Goal: Task Accomplishment & Management: Use online tool/utility

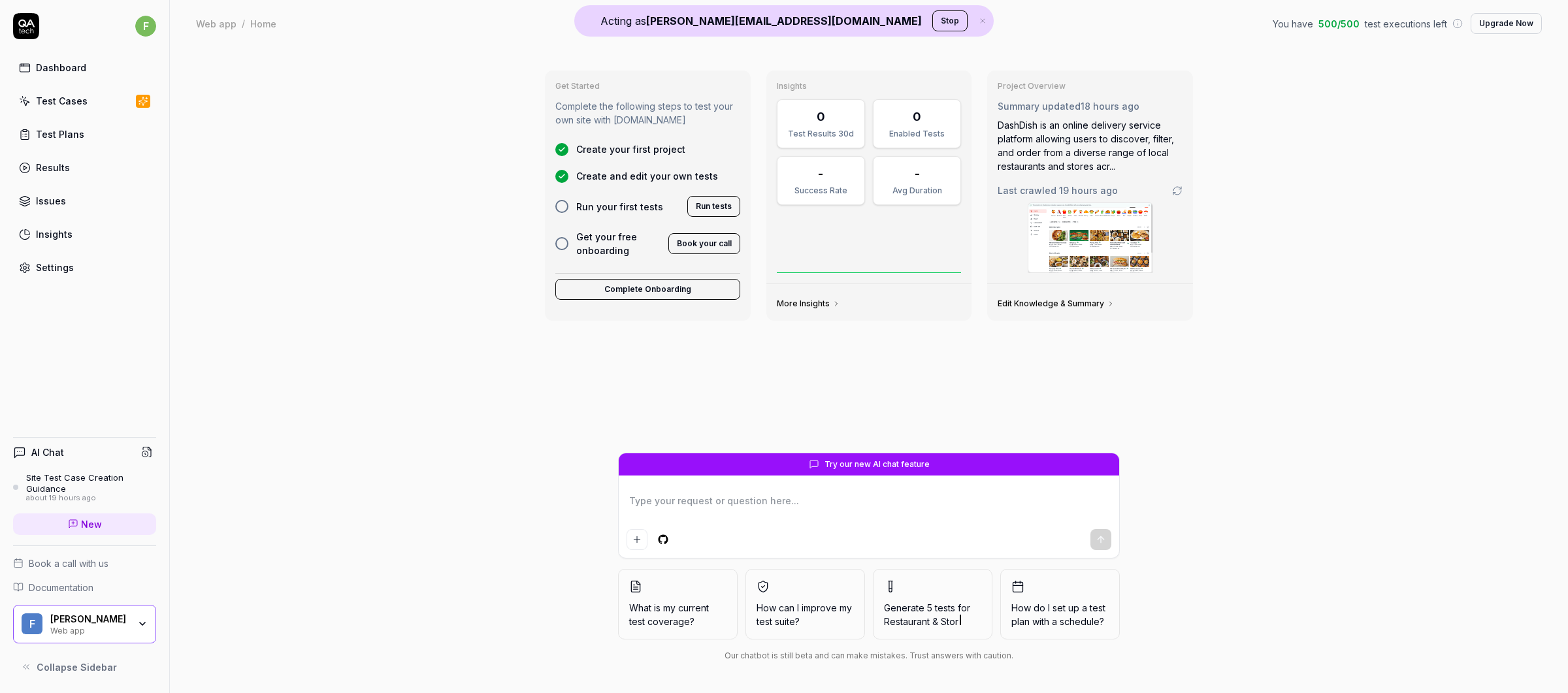
type textarea "*"
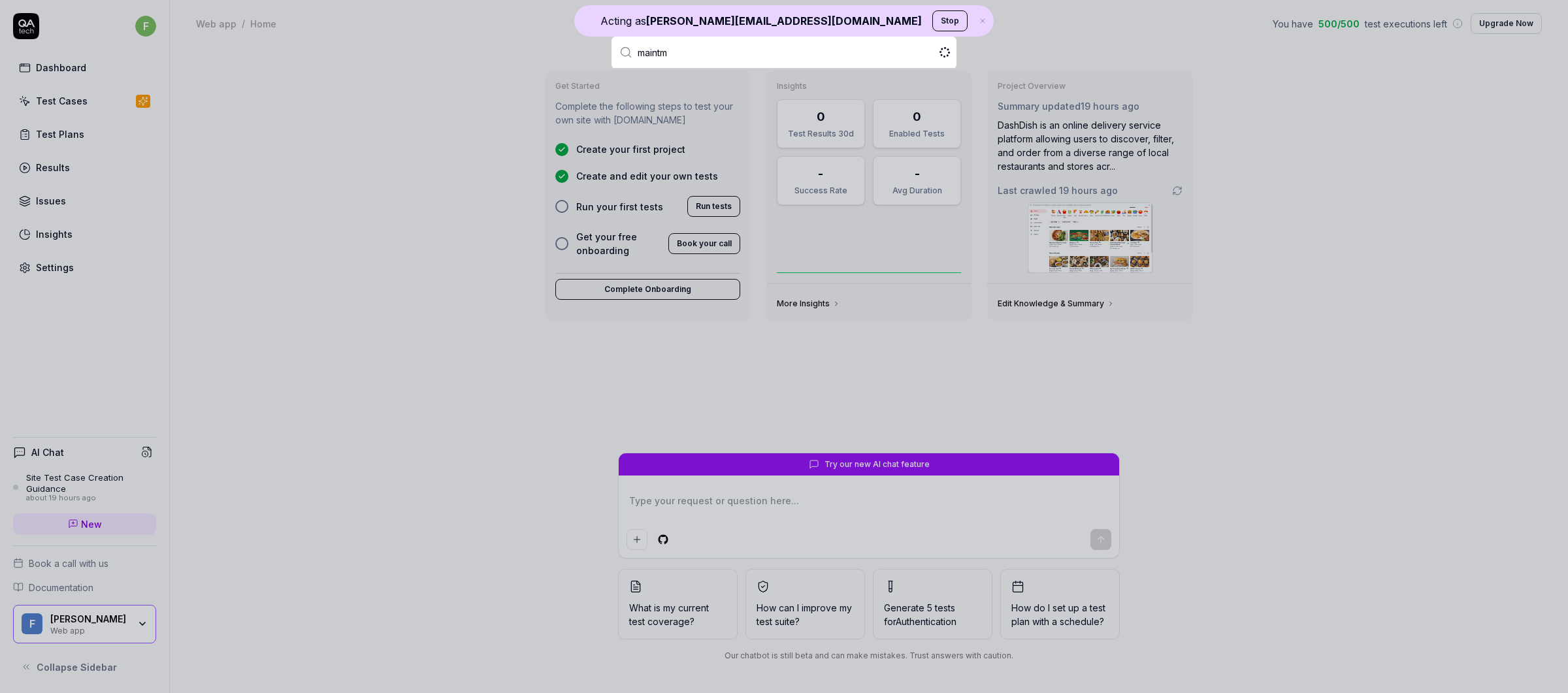
type input "maintma"
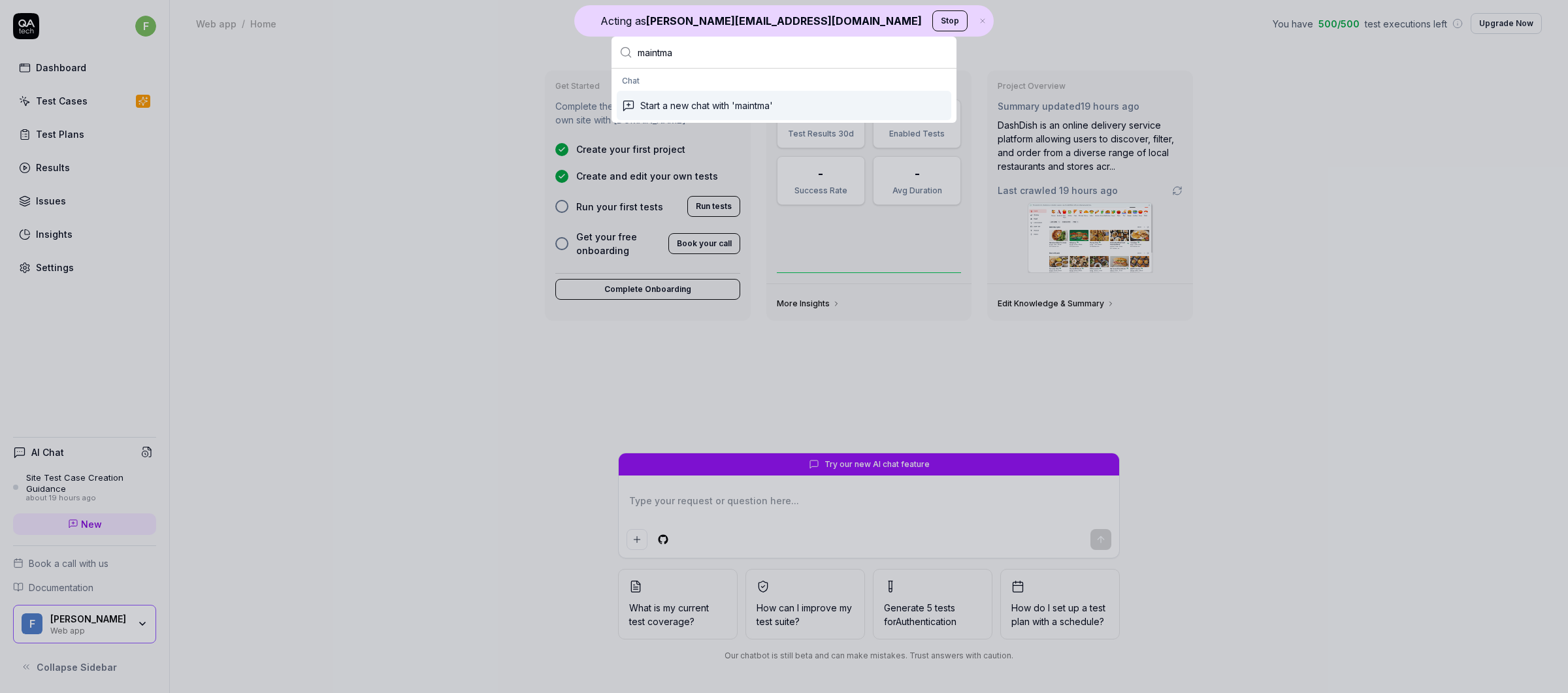
type textarea "*"
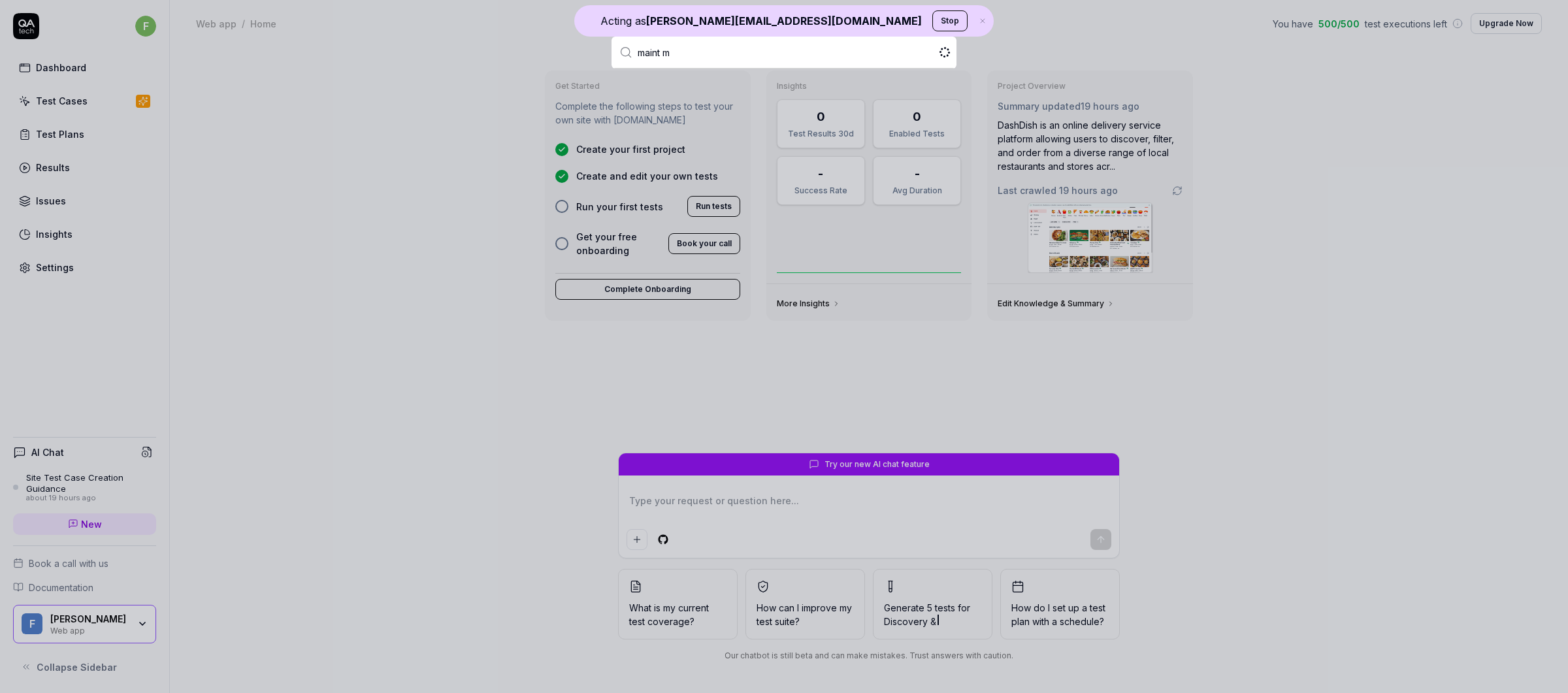
type input "maint ma"
type textarea "*"
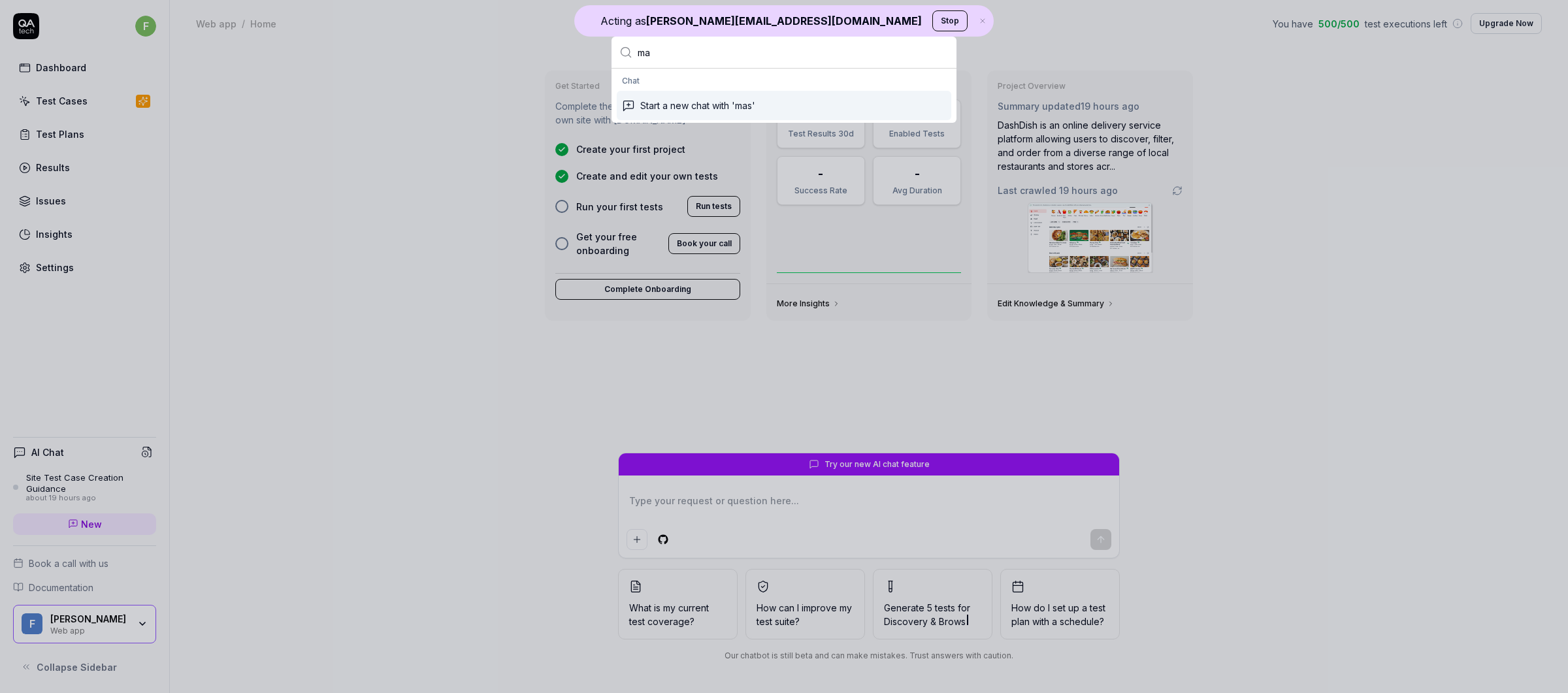
type input "m"
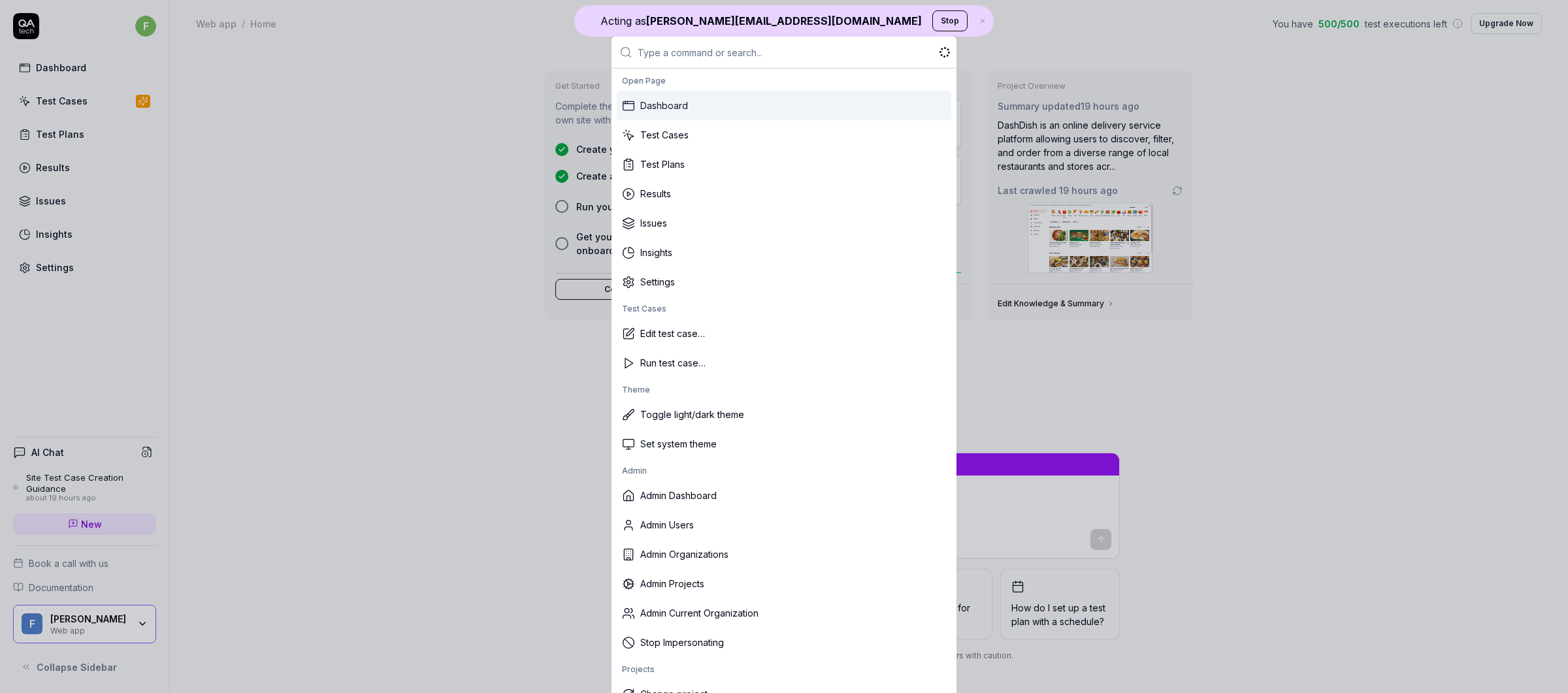
type input ","
type textarea "*"
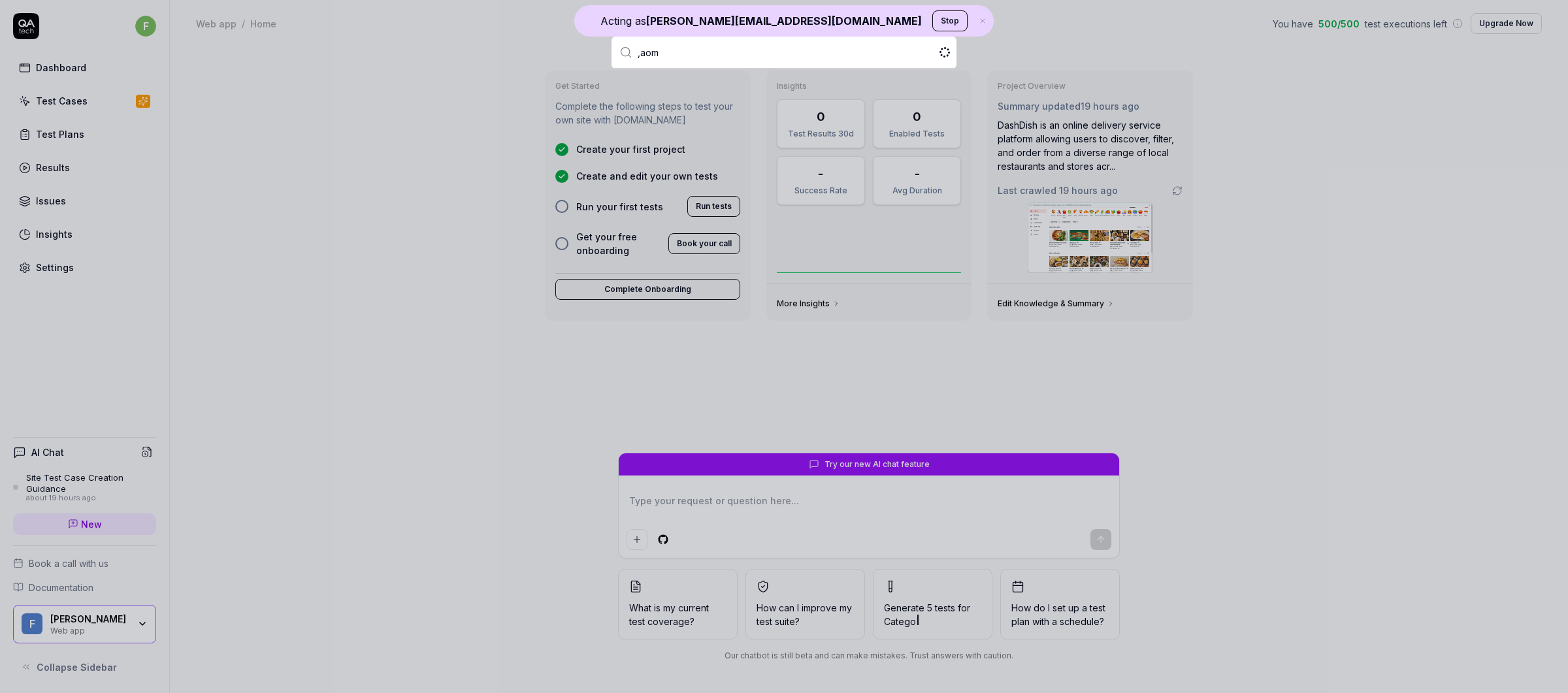
type input ",aomt"
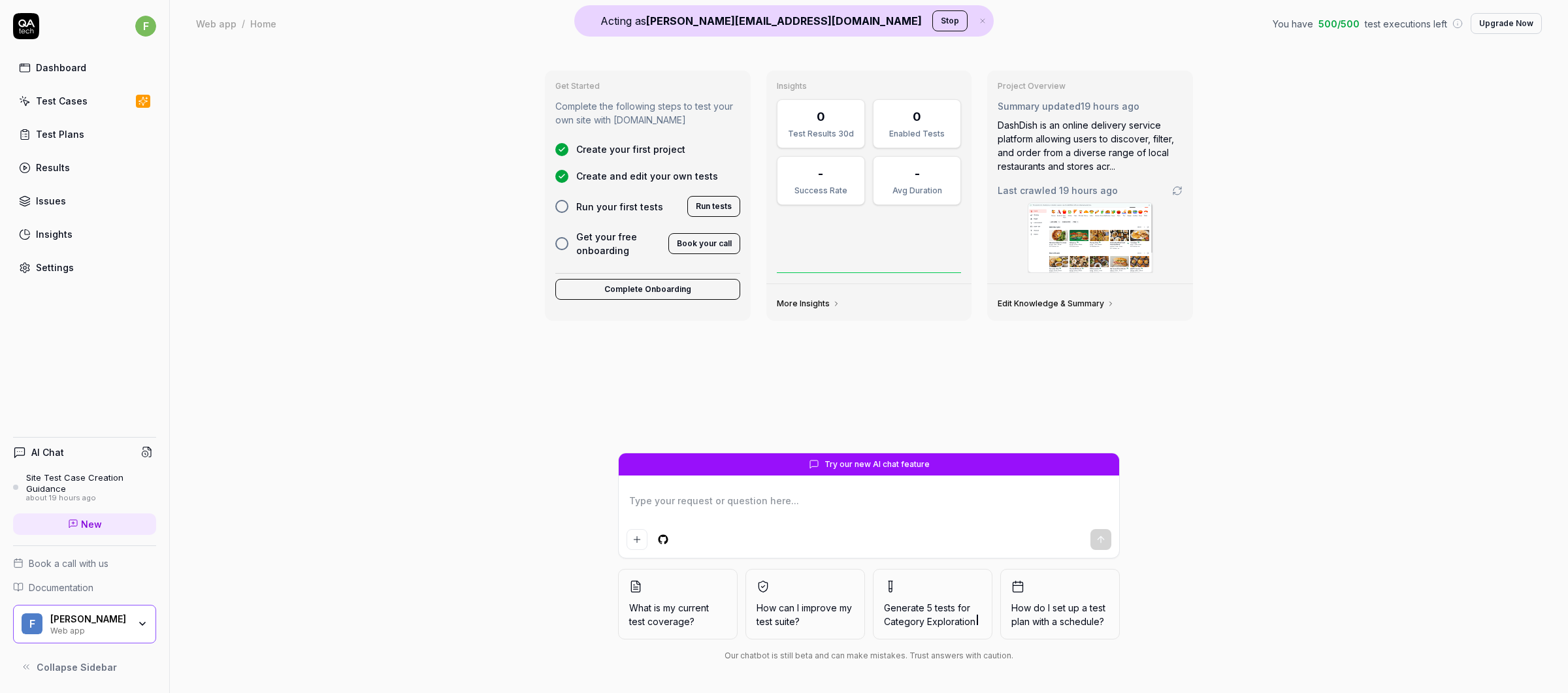
click at [932, 22] on button "Stop" at bounding box center [949, 21] width 35 height 21
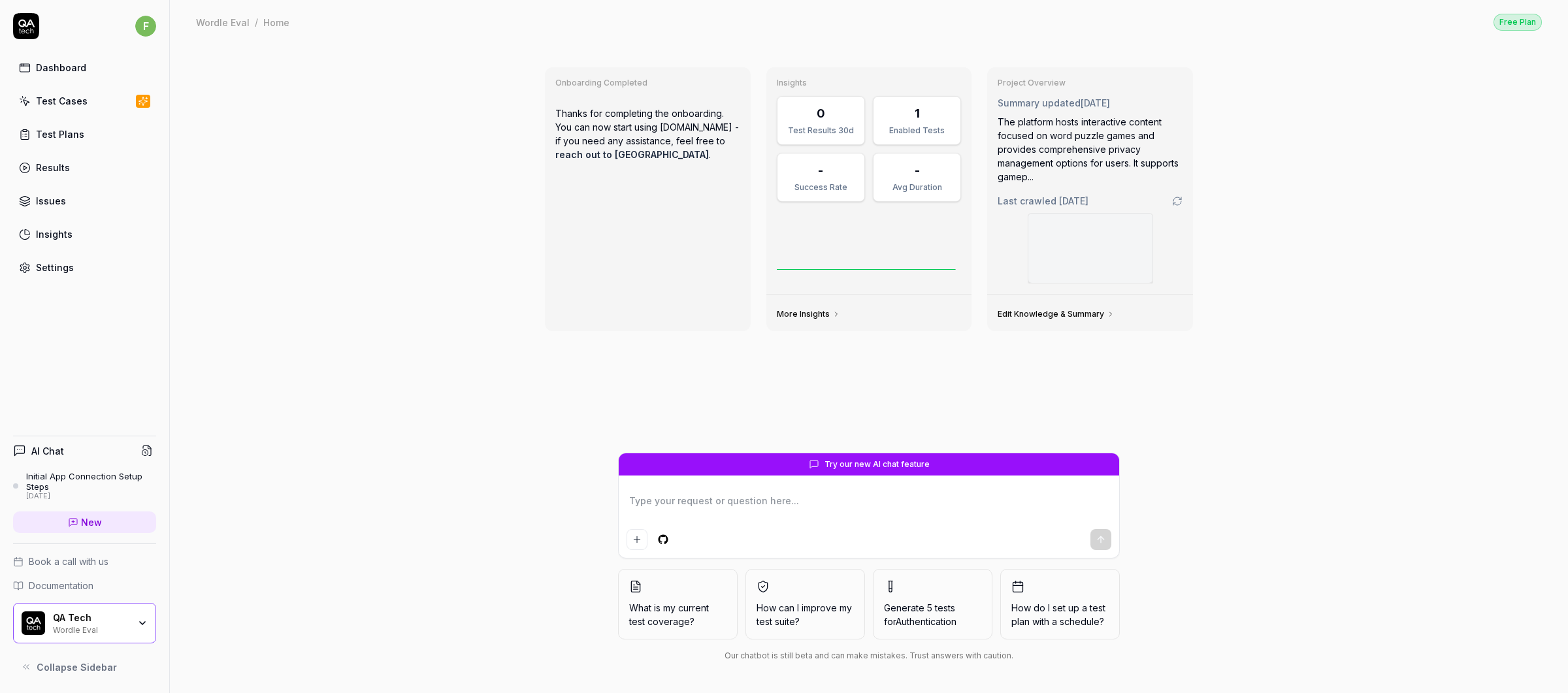
type textarea "*"
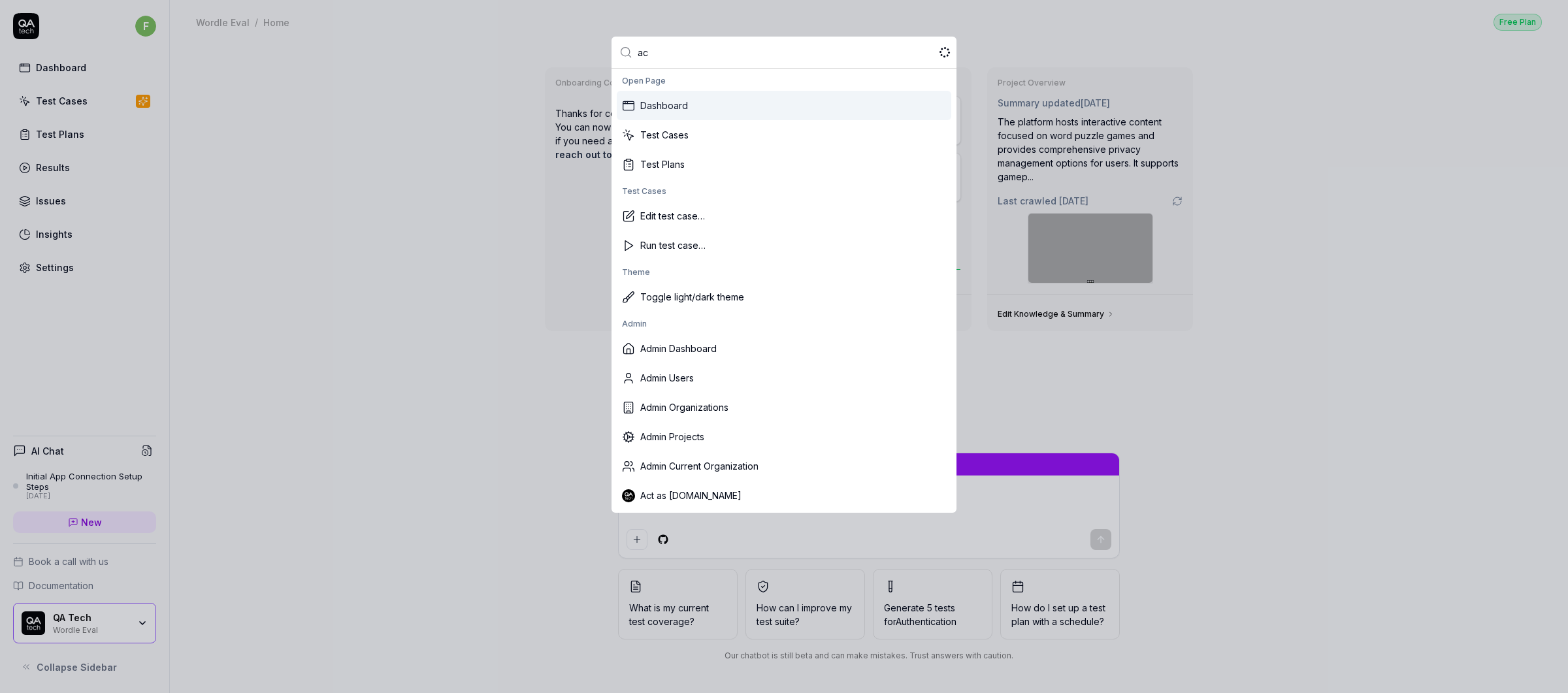
type input "act"
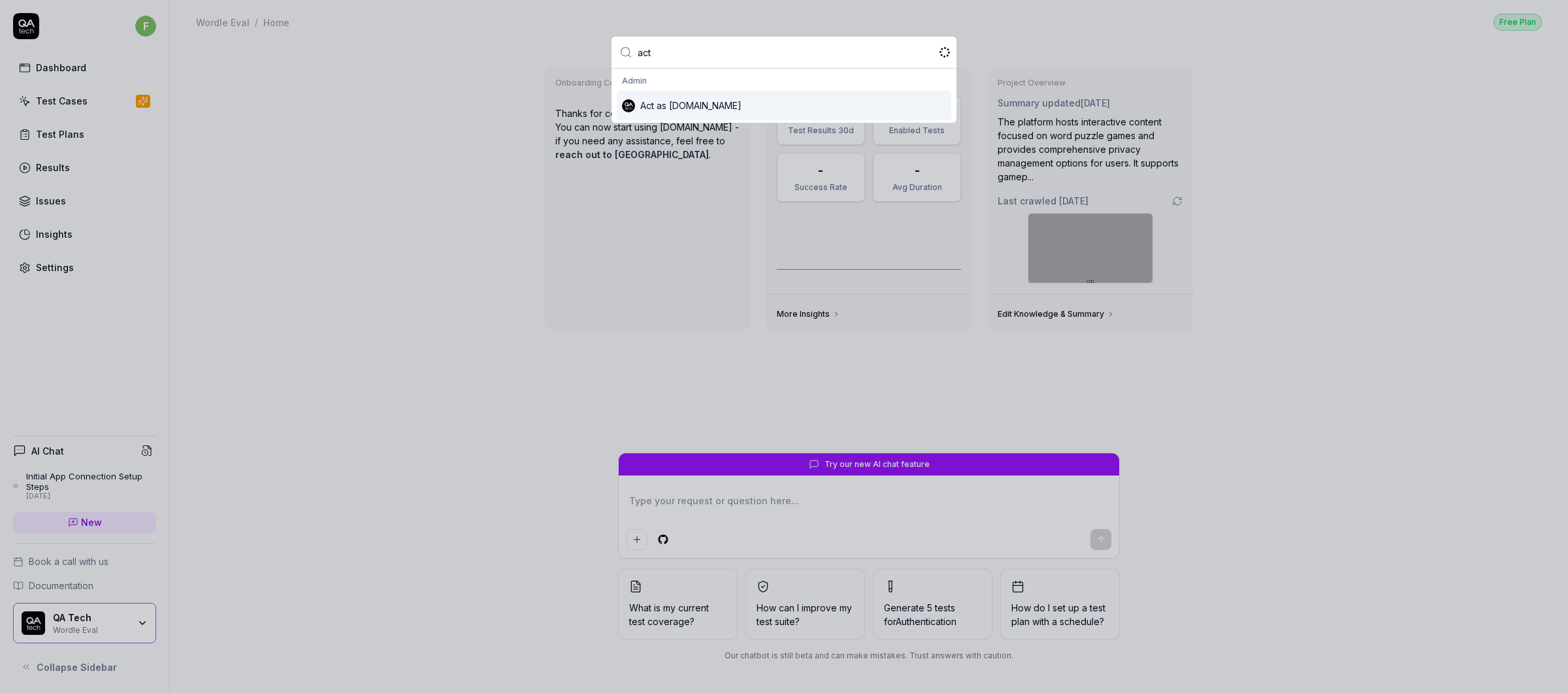
type textarea "*"
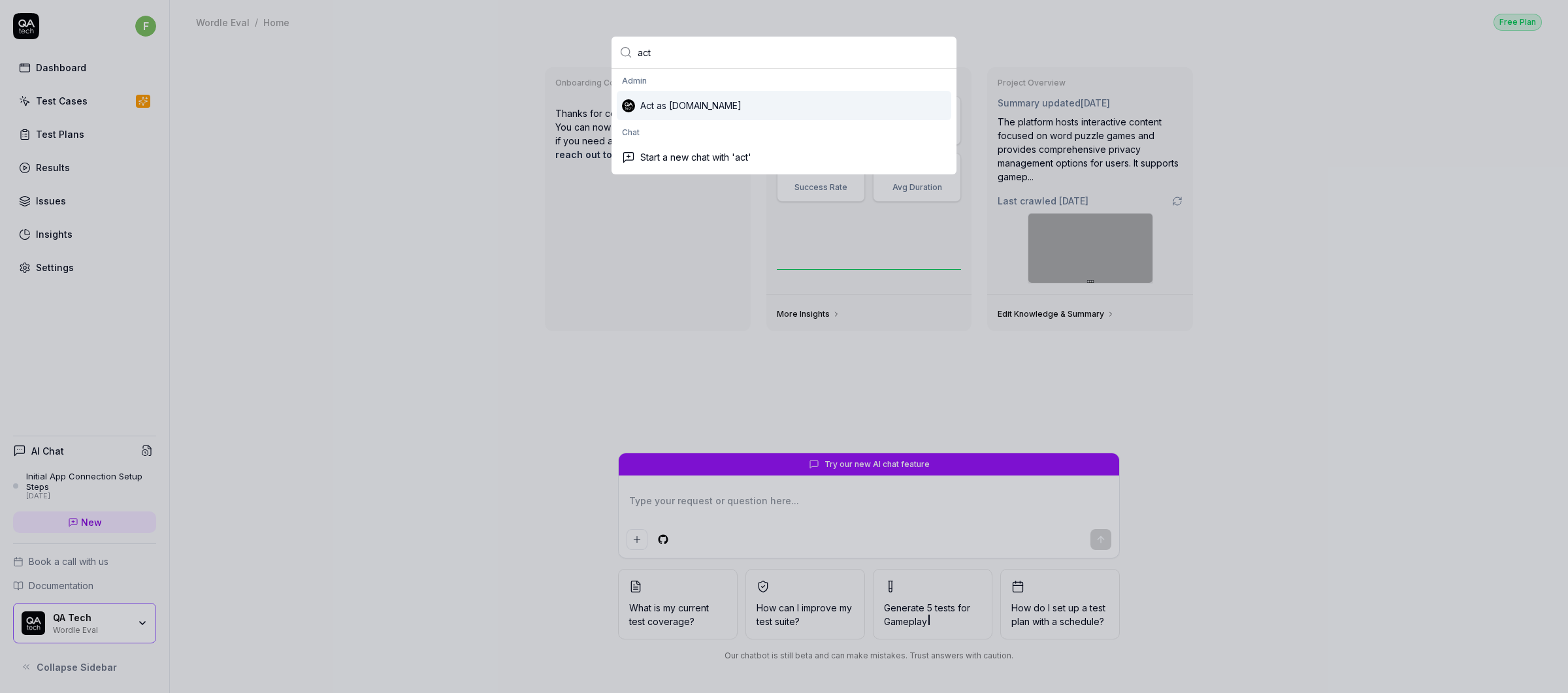
type input "act"
click at [726, 101] on div "Act as [DOMAIN_NAME]" at bounding box center [784, 105] width 334 height 29
type textarea "*"
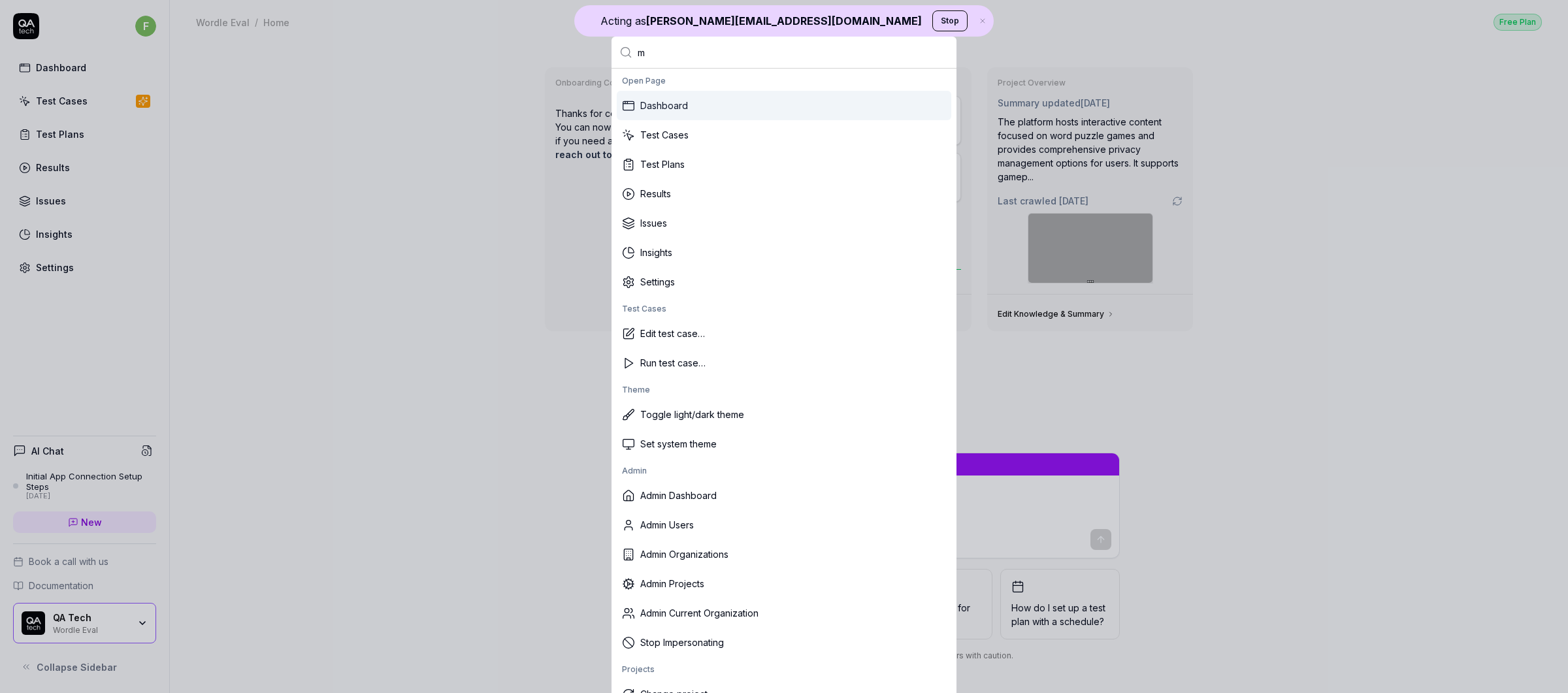
type input "ma"
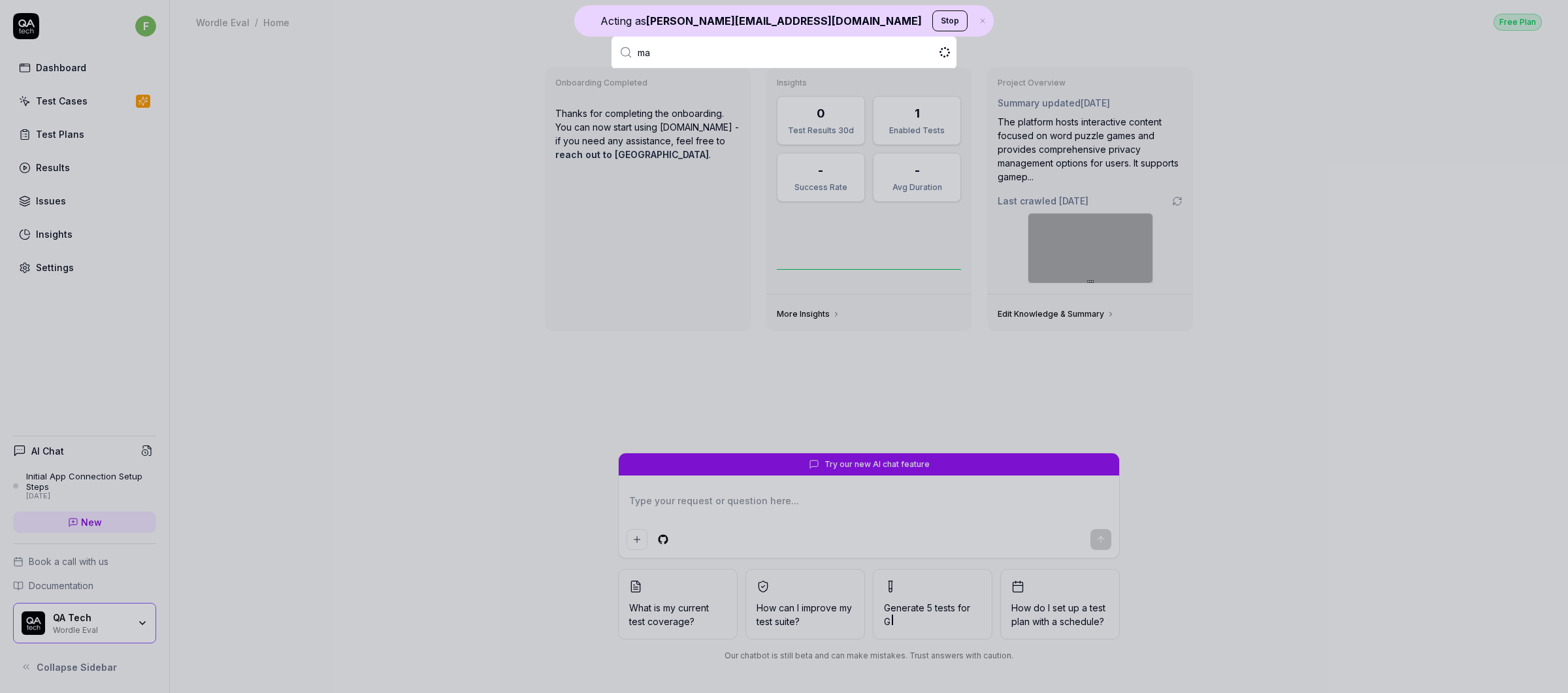
type textarea "*"
type input "maint mas"
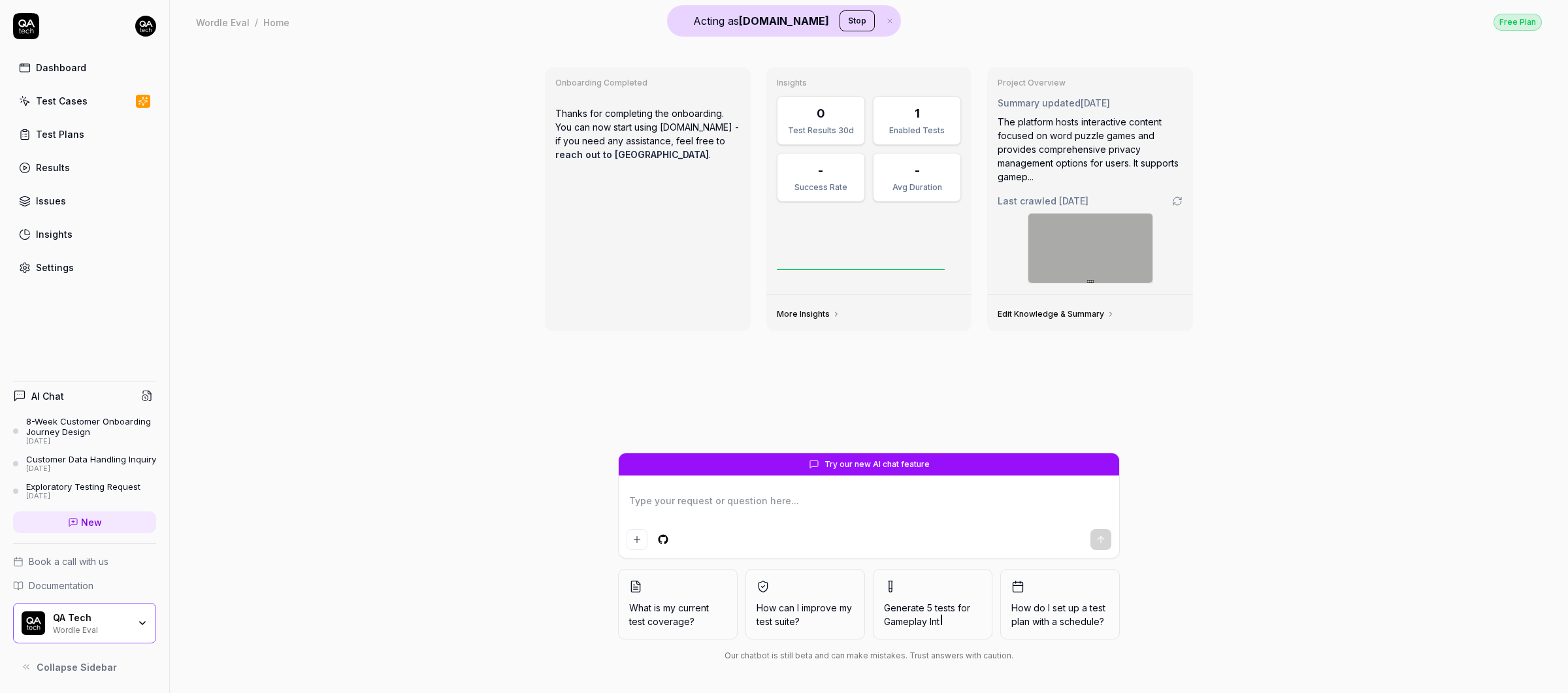
click at [433, 121] on div "Onboarding Completed Thanks for completing the onboarding. You can now start us…" at bounding box center [869, 368] width 1398 height 650
type textarea "*"
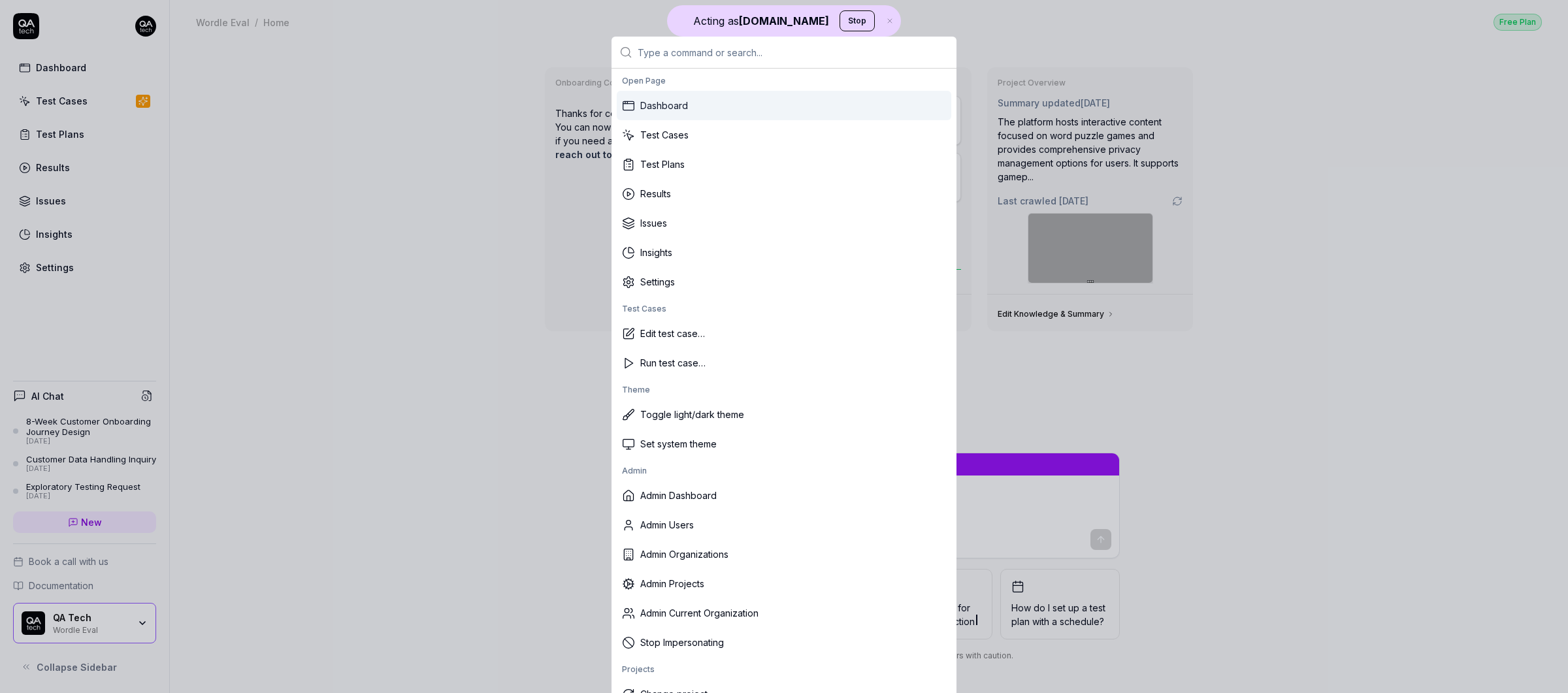
type input "a"
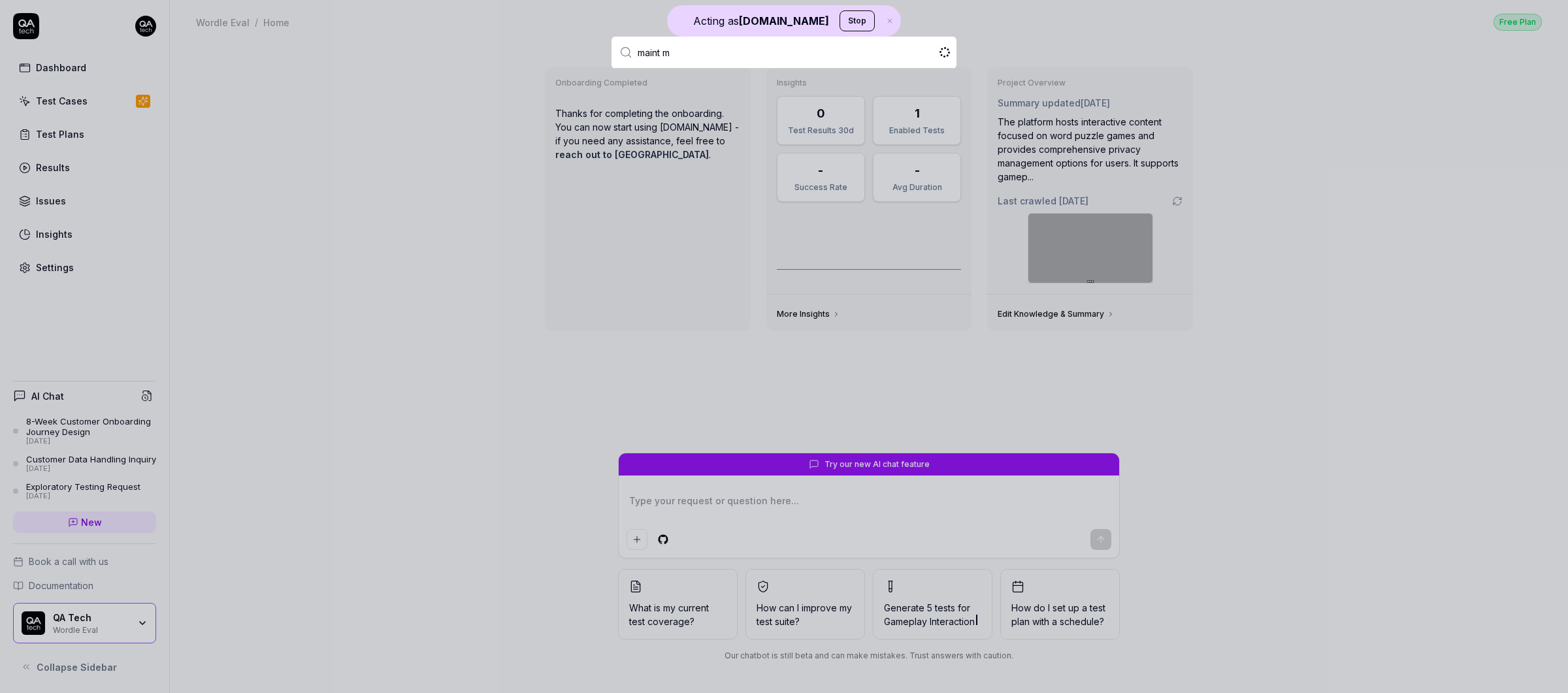
type input "maint ma"
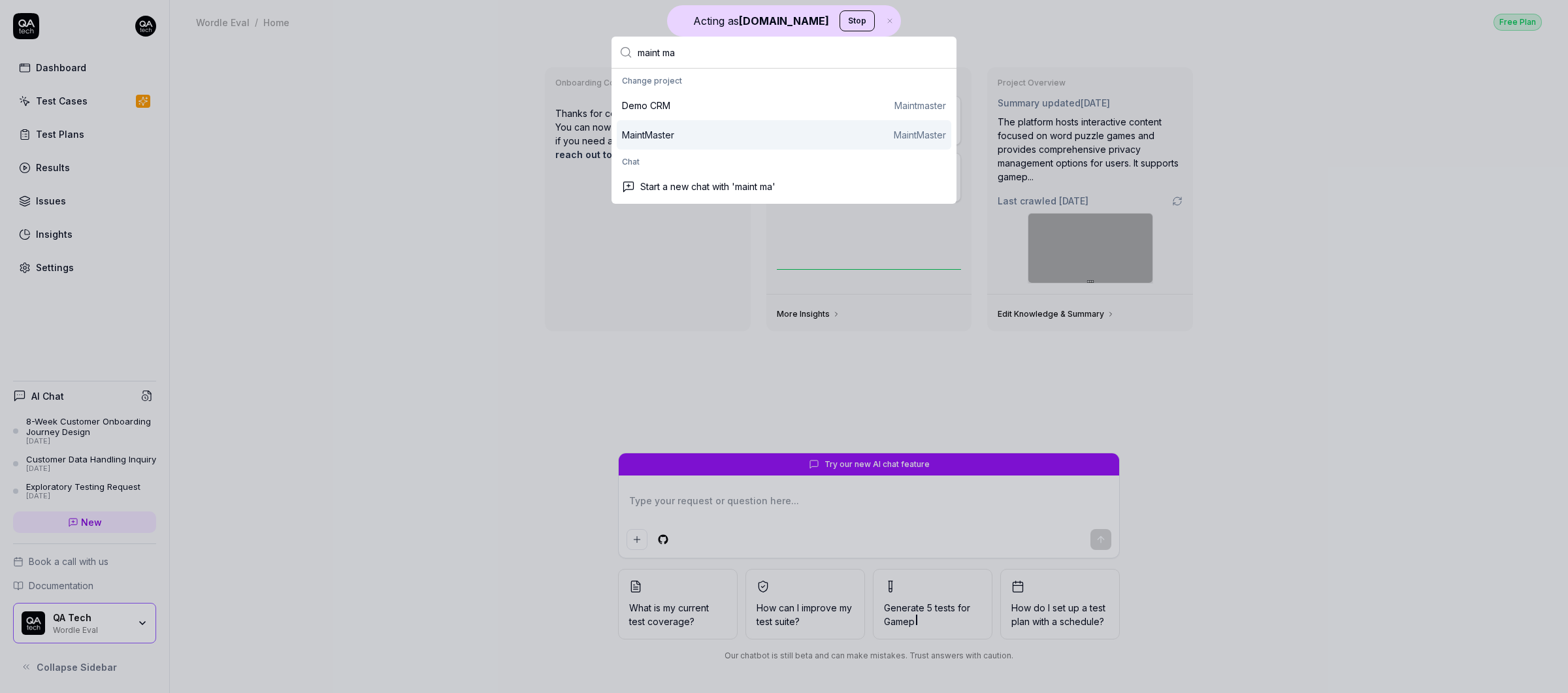
type textarea "*"
type input "maint ma"
click at [668, 128] on div "MaintMaster" at bounding box center [649, 134] width 53 height 14
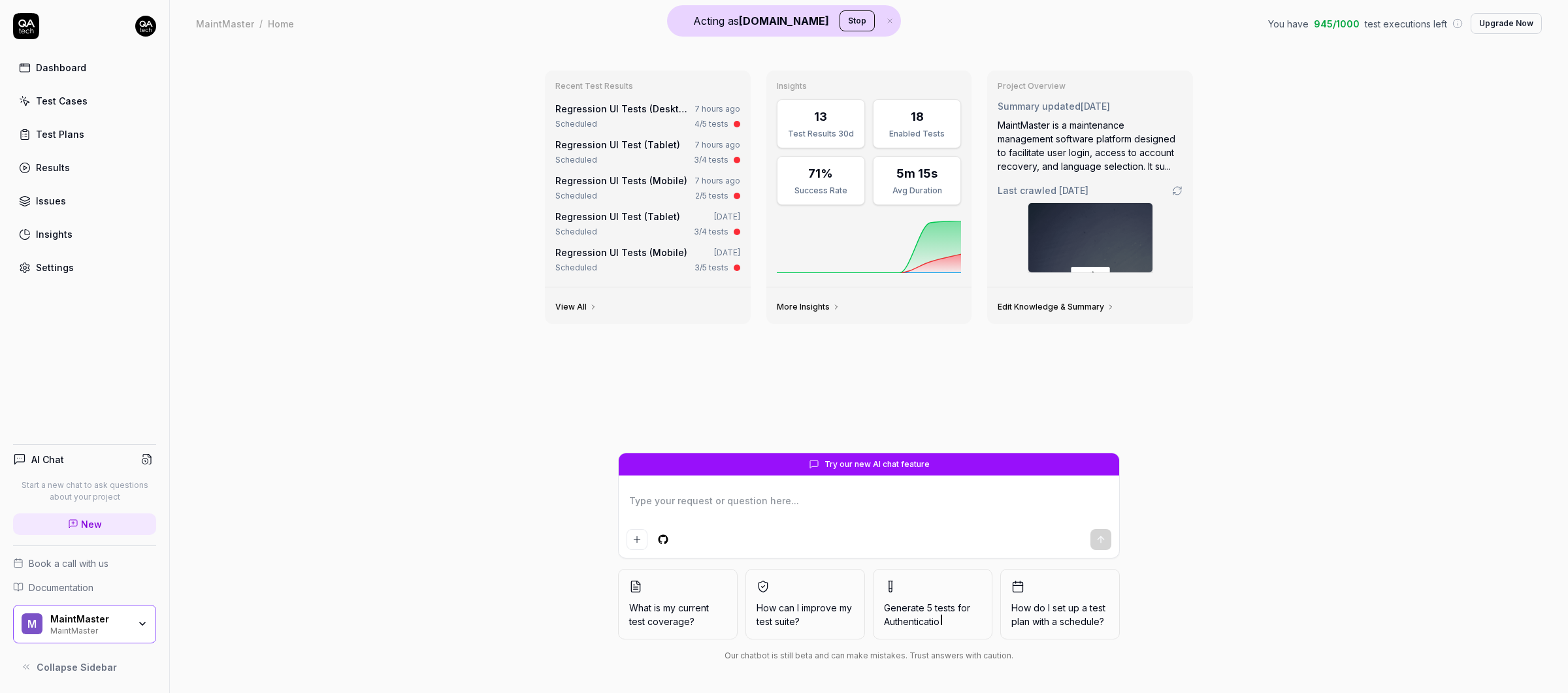
click at [47, 97] on div "Test Cases" at bounding box center [62, 101] width 52 height 14
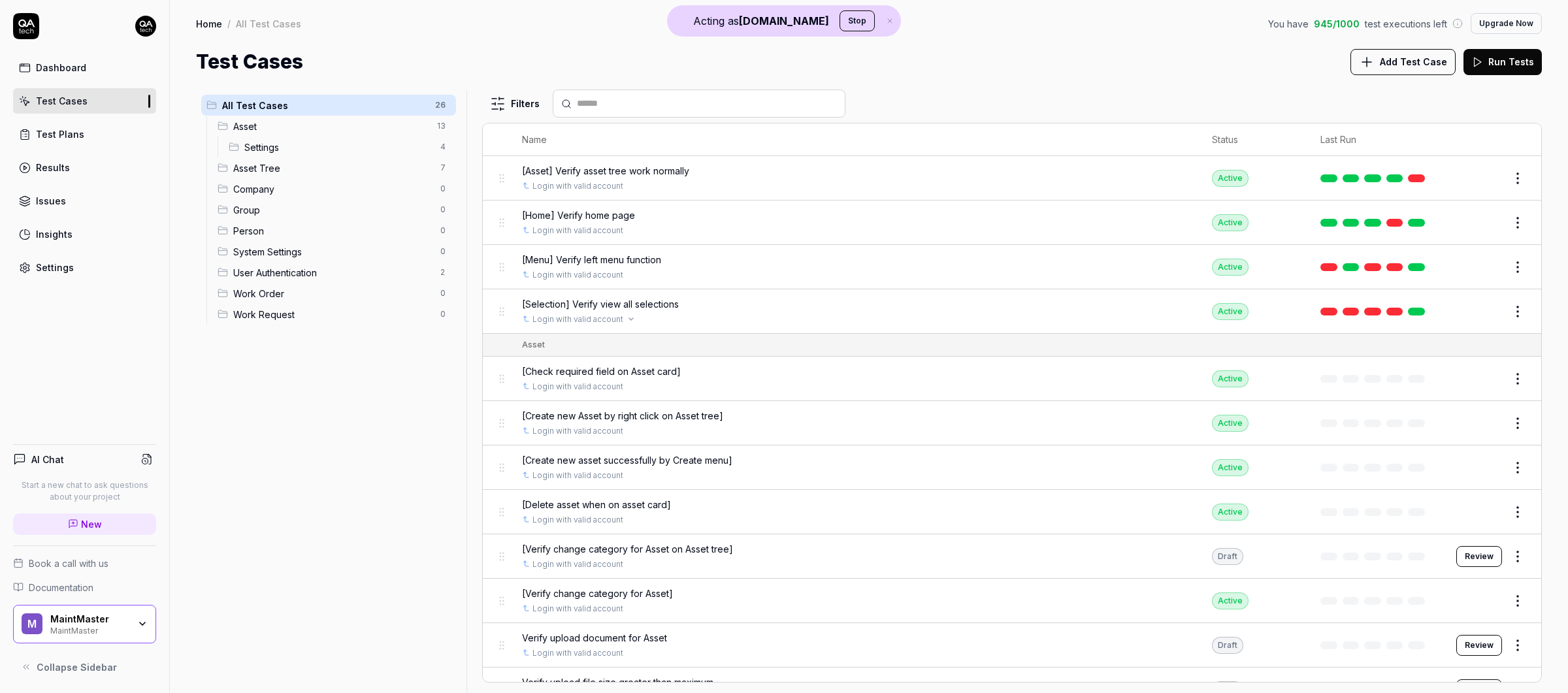
click at [717, 313] on div "Login with valid account" at bounding box center [853, 319] width 664 height 12
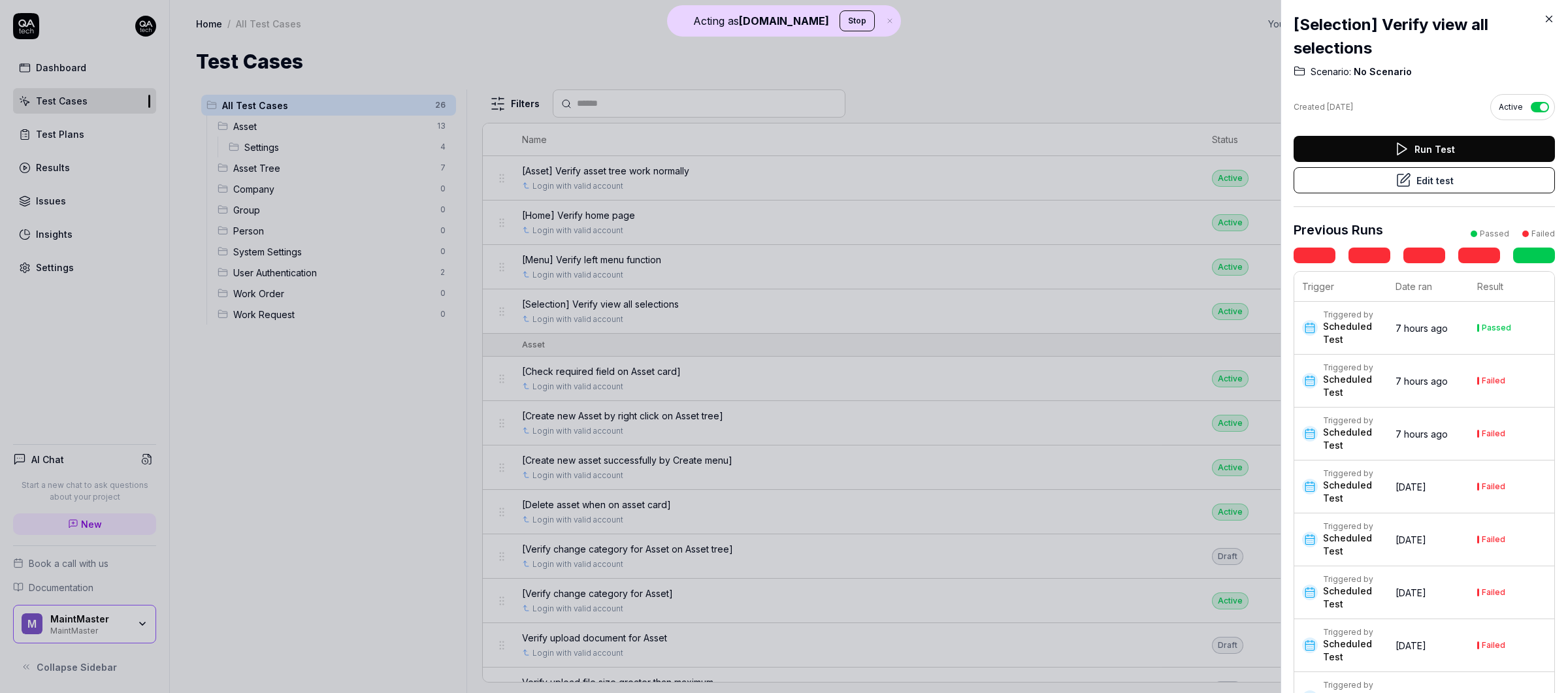
click at [1437, 185] on button "Edit test" at bounding box center [1424, 180] width 261 height 26
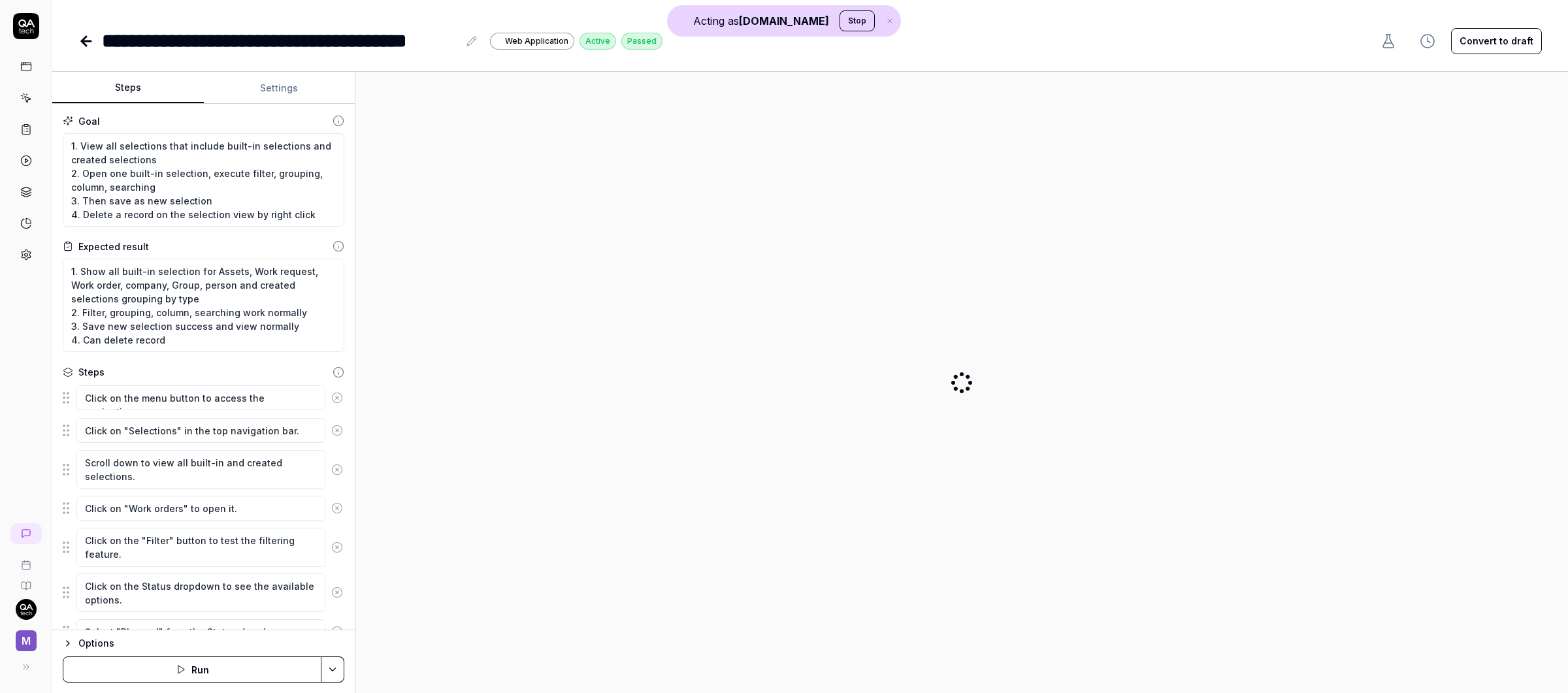
type textarea "*"
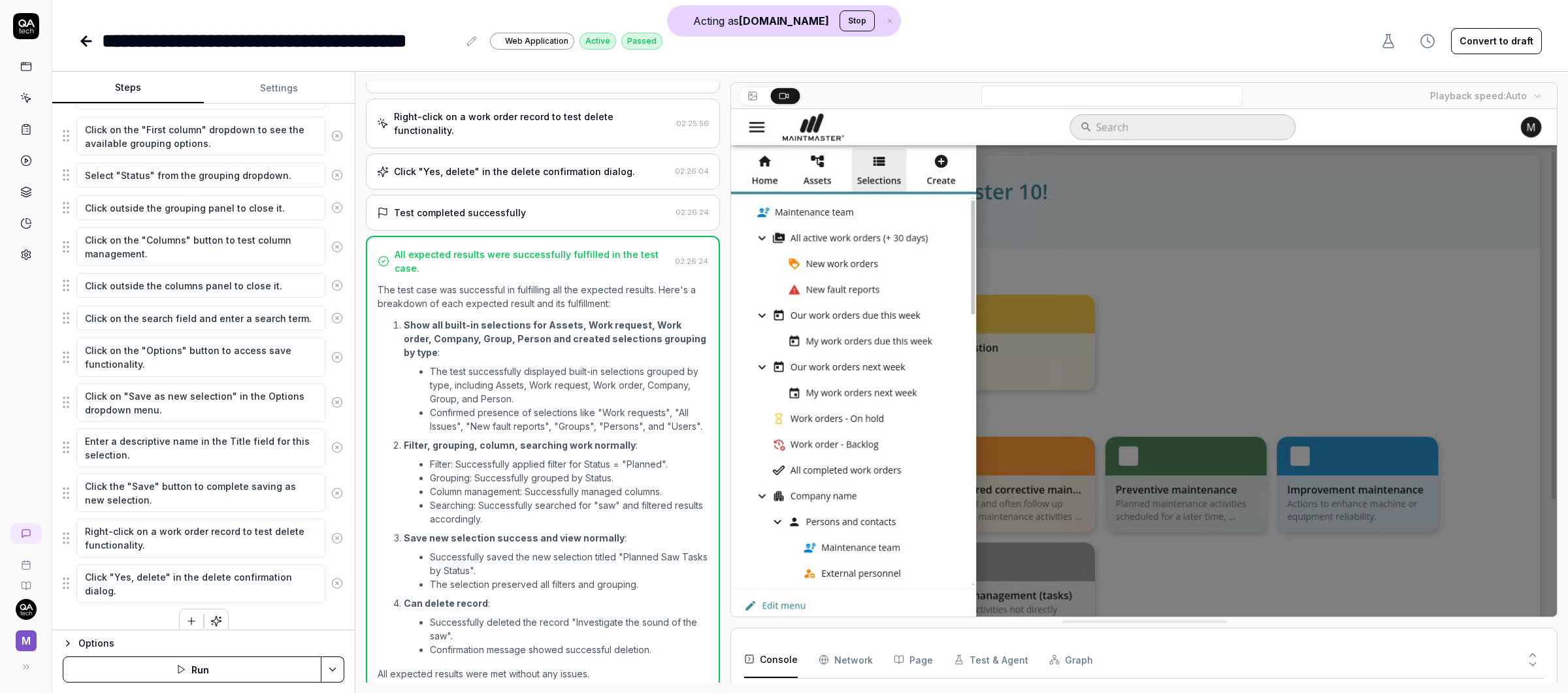
scroll to position [602, 0]
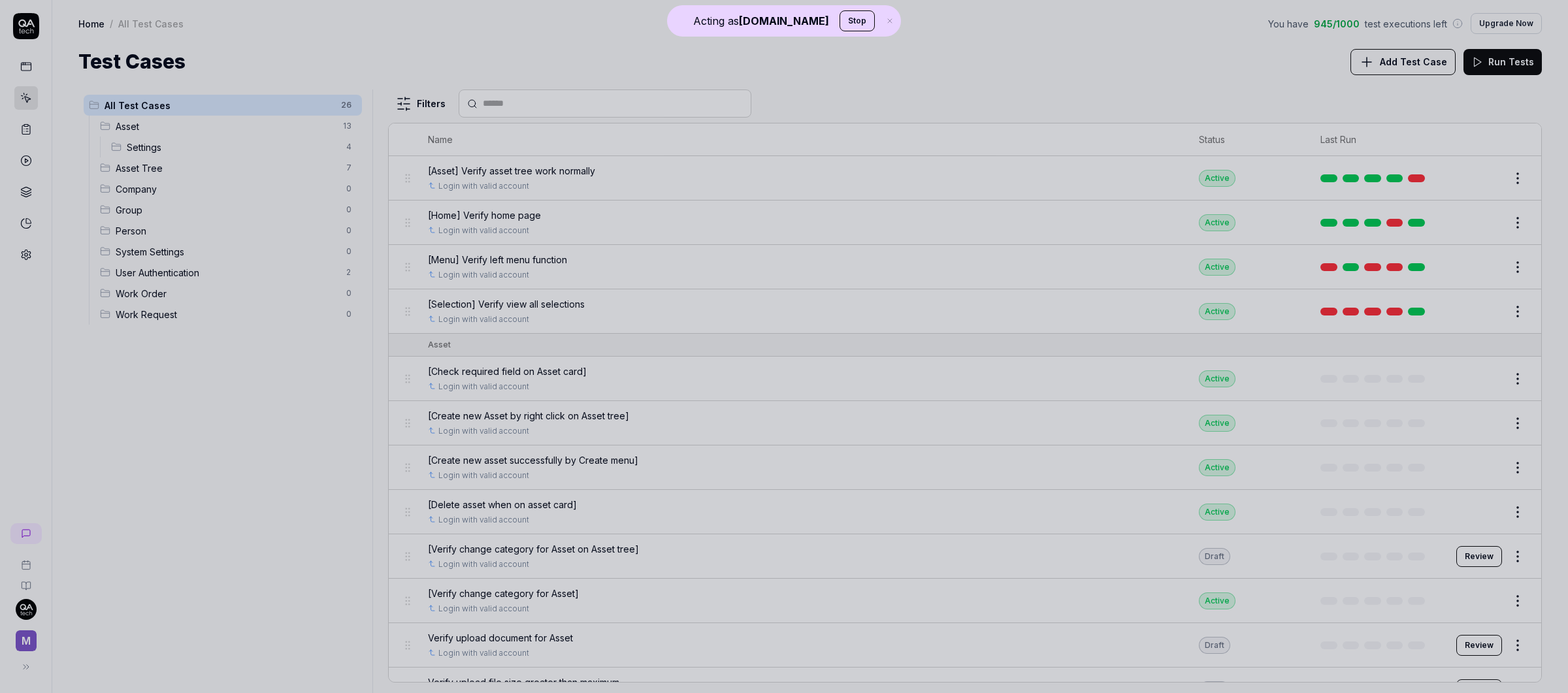
click at [288, 25] on div at bounding box center [784, 346] width 1568 height 693
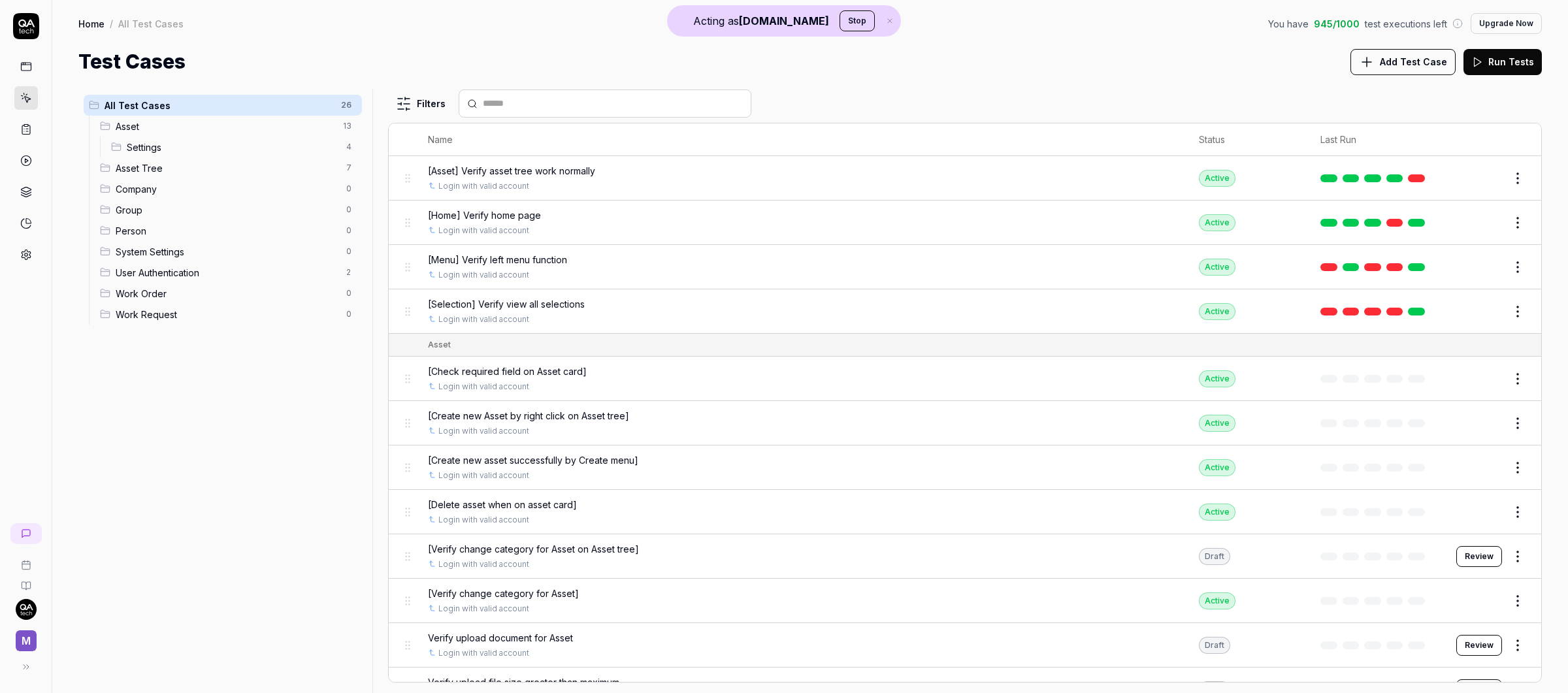
click at [295, 34] on div "Home / All Test Cases You have 945 / 1000 test executions left Upgrade Now" at bounding box center [811, 23] width 1464 height 21
click at [33, 125] on link at bounding box center [26, 130] width 24 height 24
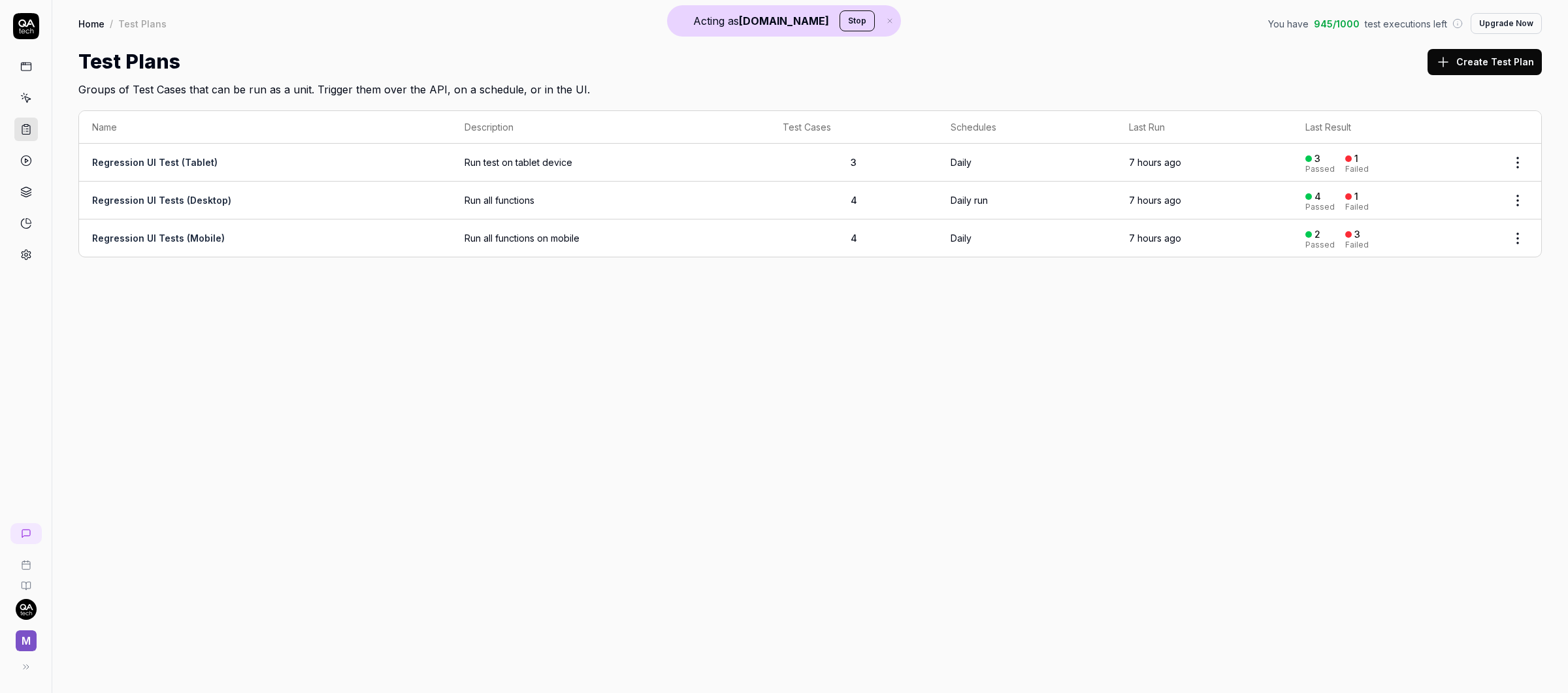
click at [24, 180] on link at bounding box center [26, 192] width 24 height 24
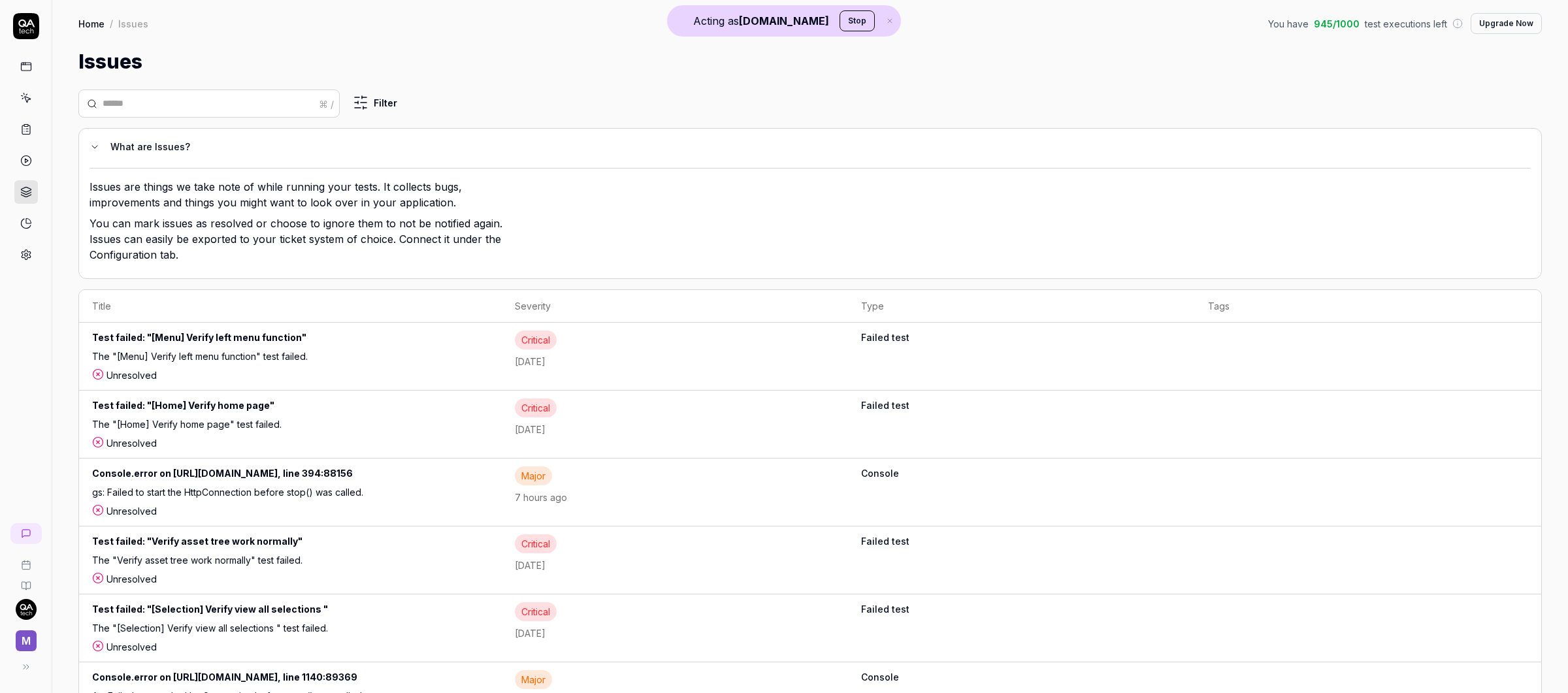
click at [32, 212] on link at bounding box center [26, 224] width 24 height 24
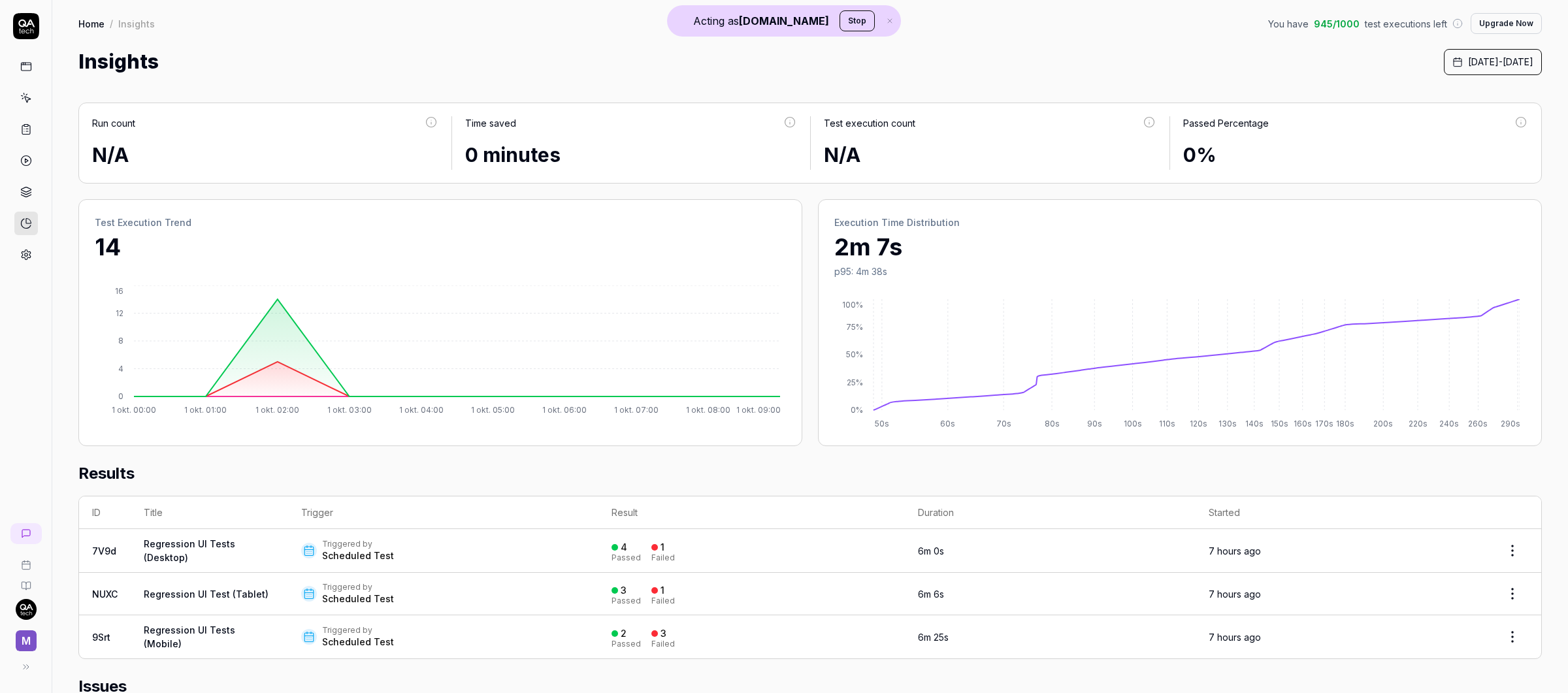
click at [28, 255] on icon at bounding box center [25, 255] width 12 height 12
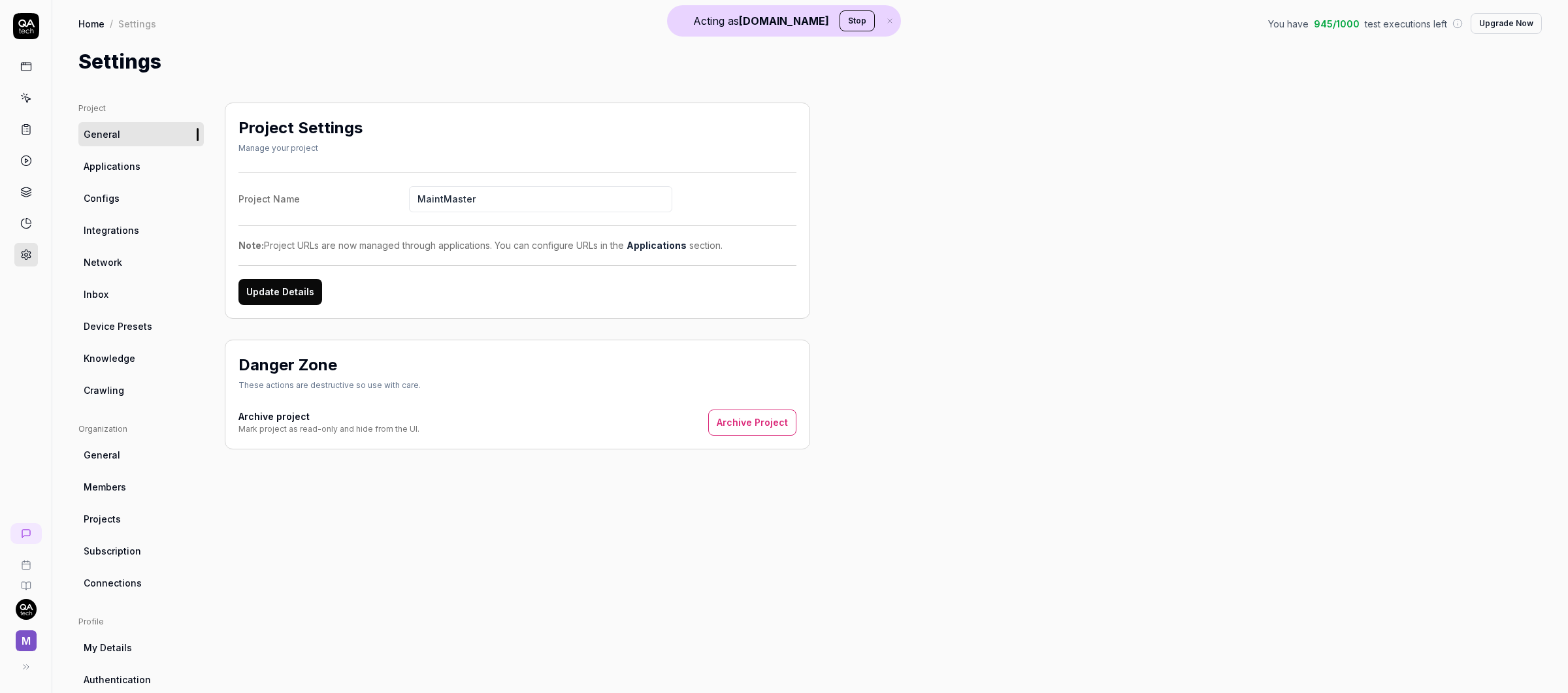
click at [20, 114] on div at bounding box center [26, 161] width 24 height 212
click at [24, 105] on link at bounding box center [26, 98] width 24 height 24
